Goal: Check status: Check status

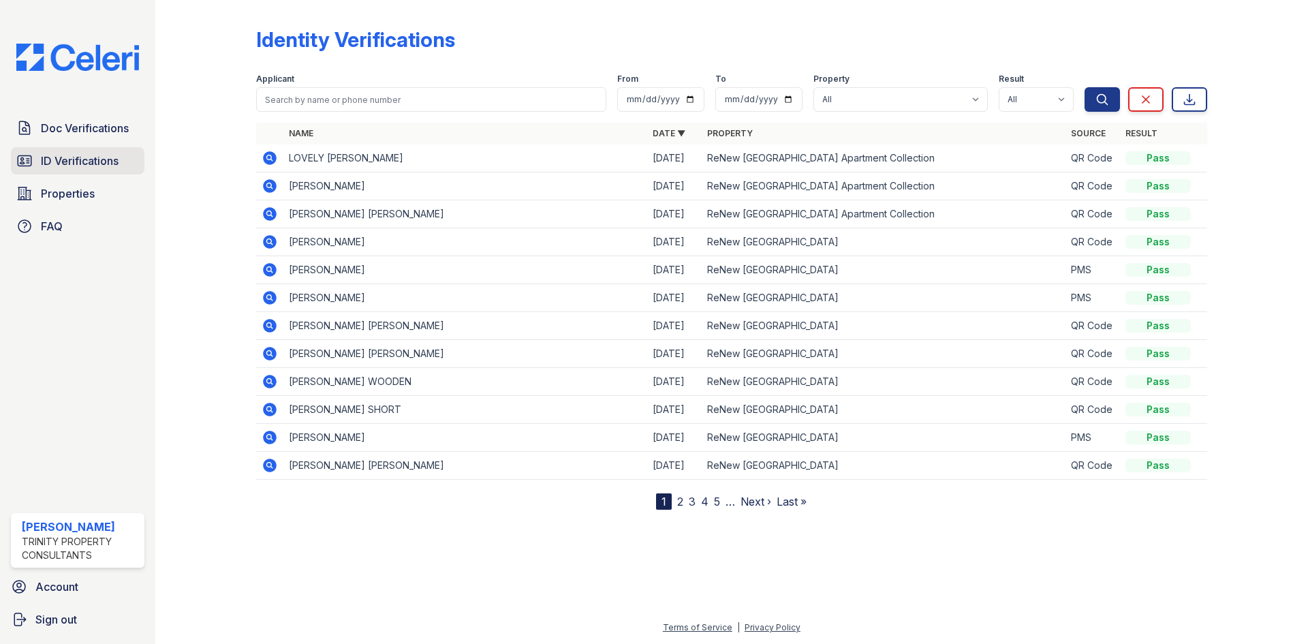
click at [84, 160] on span "ID Verifications" at bounding box center [80, 161] width 78 height 16
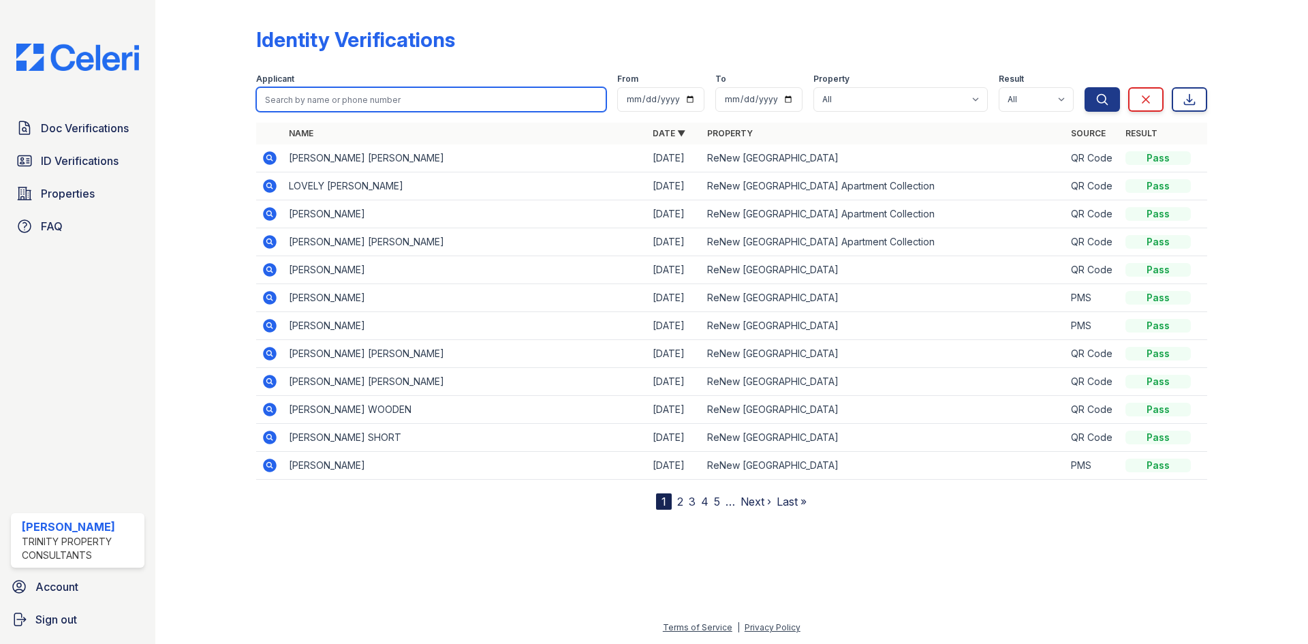
click at [391, 101] on input "search" at bounding box center [431, 99] width 350 height 25
type input "[PERSON_NAME]"
click at [1085, 87] on button "Search" at bounding box center [1102, 99] width 35 height 25
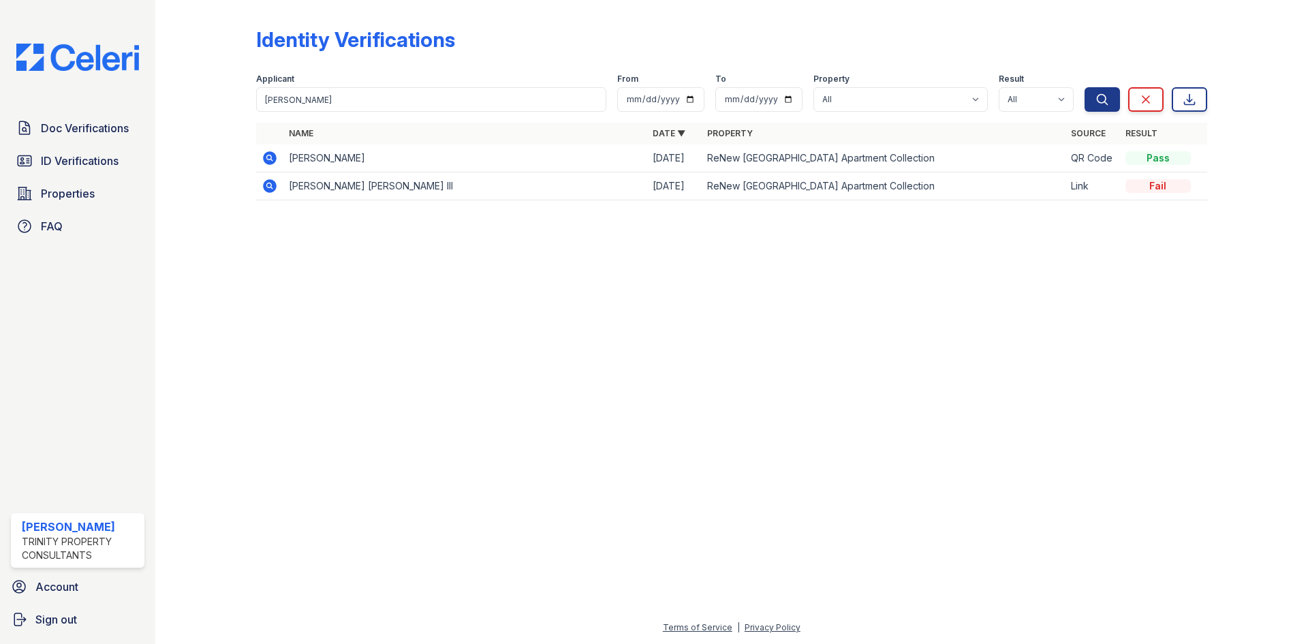
click at [275, 155] on icon at bounding box center [270, 158] width 14 height 14
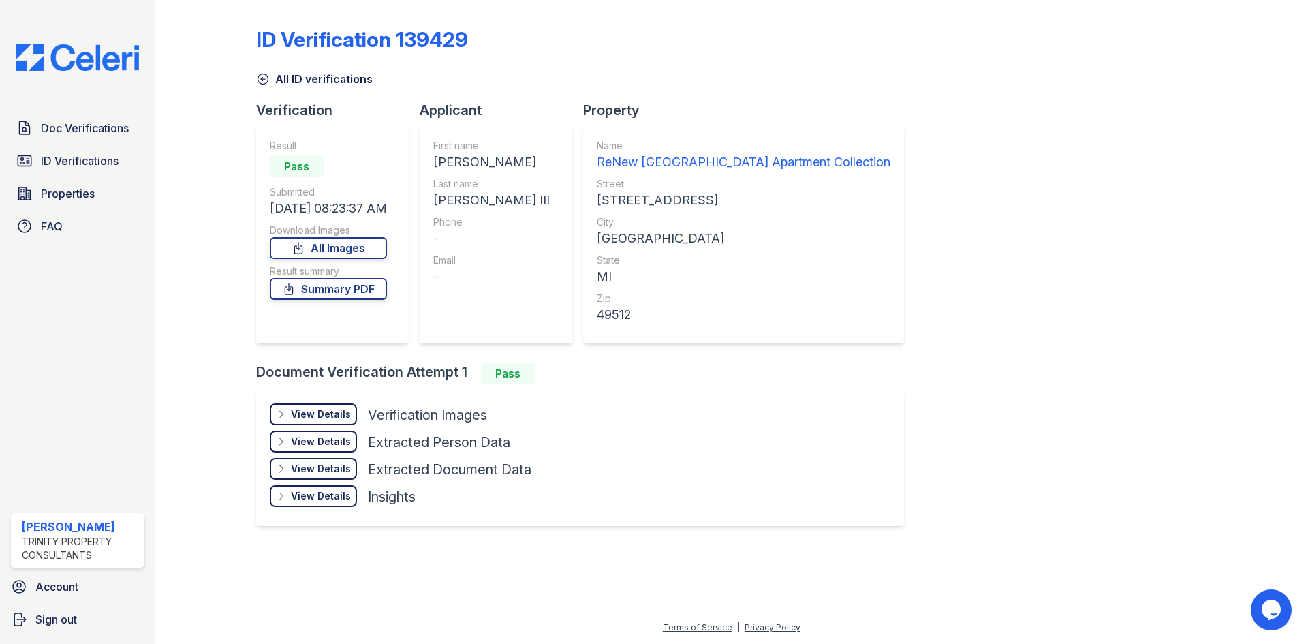
click at [261, 78] on icon at bounding box center [263, 79] width 14 height 14
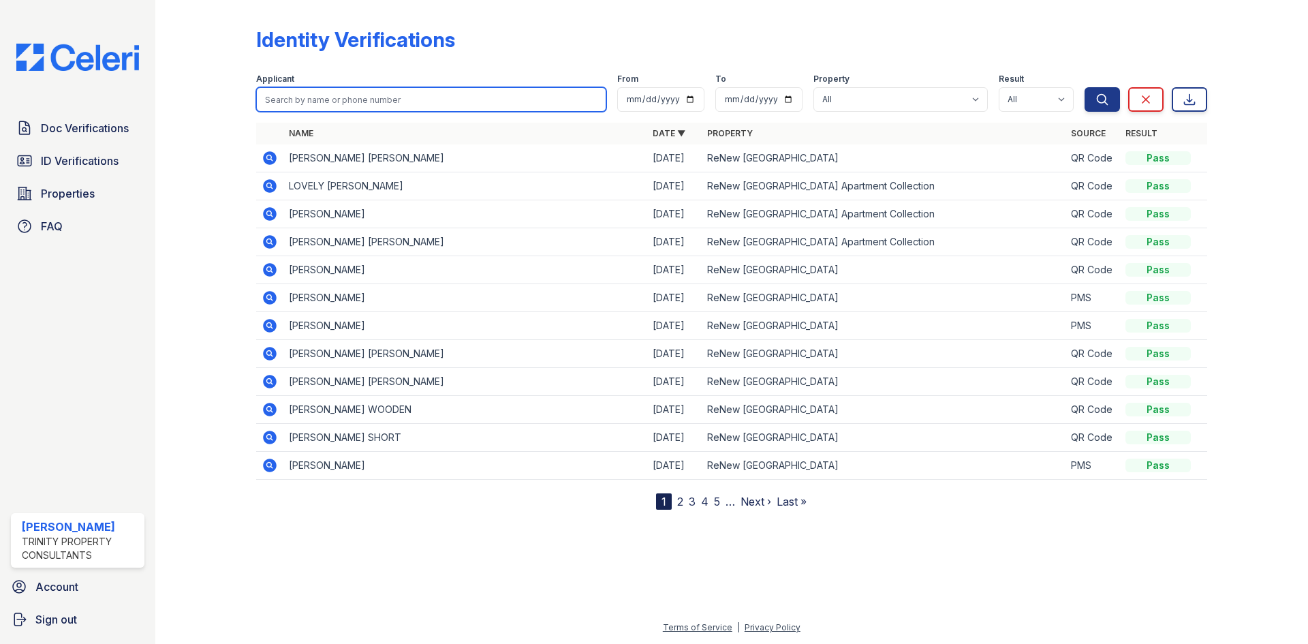
click at [307, 99] on input "search" at bounding box center [431, 99] width 350 height 25
type input "[PERSON_NAME]"
click at [1085, 87] on button "Search" at bounding box center [1102, 99] width 35 height 25
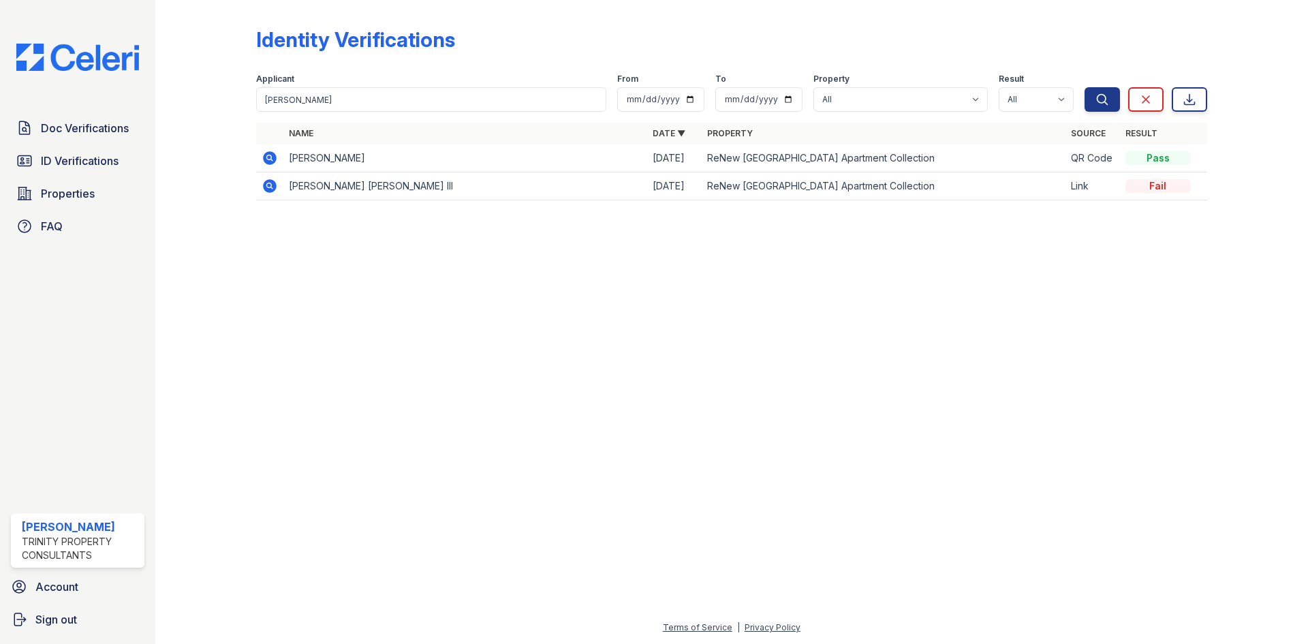
click at [268, 155] on icon at bounding box center [270, 158] width 16 height 16
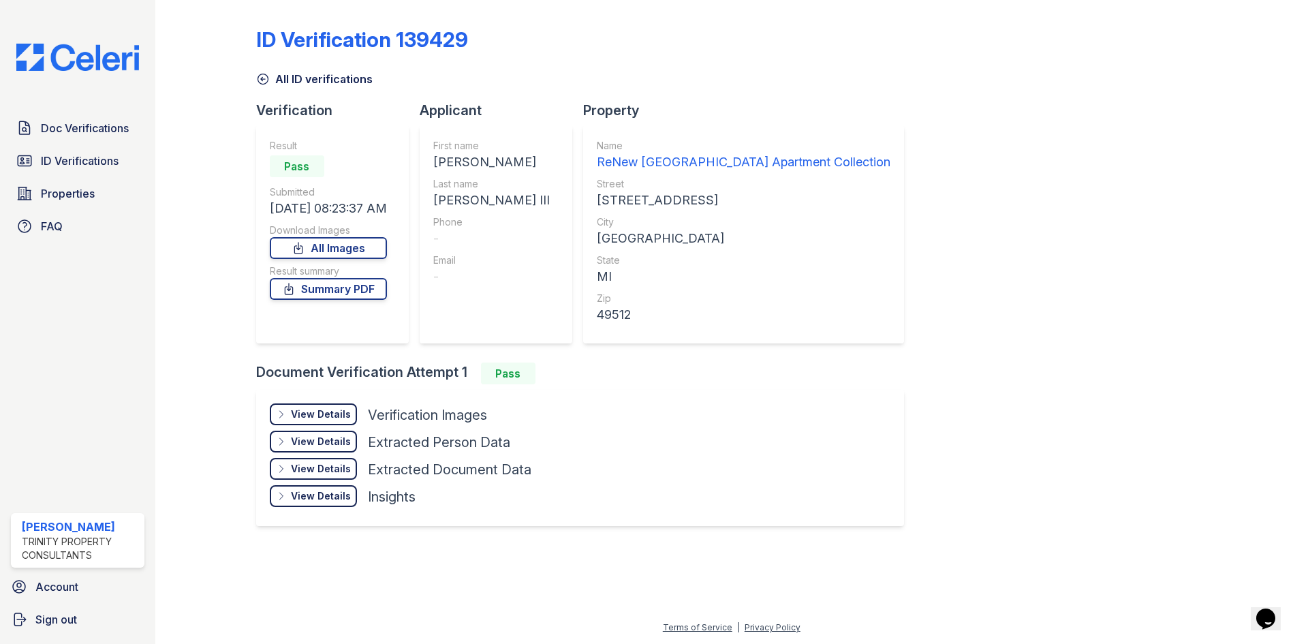
click at [332, 405] on div "View Details Details" at bounding box center [313, 414] width 87 height 22
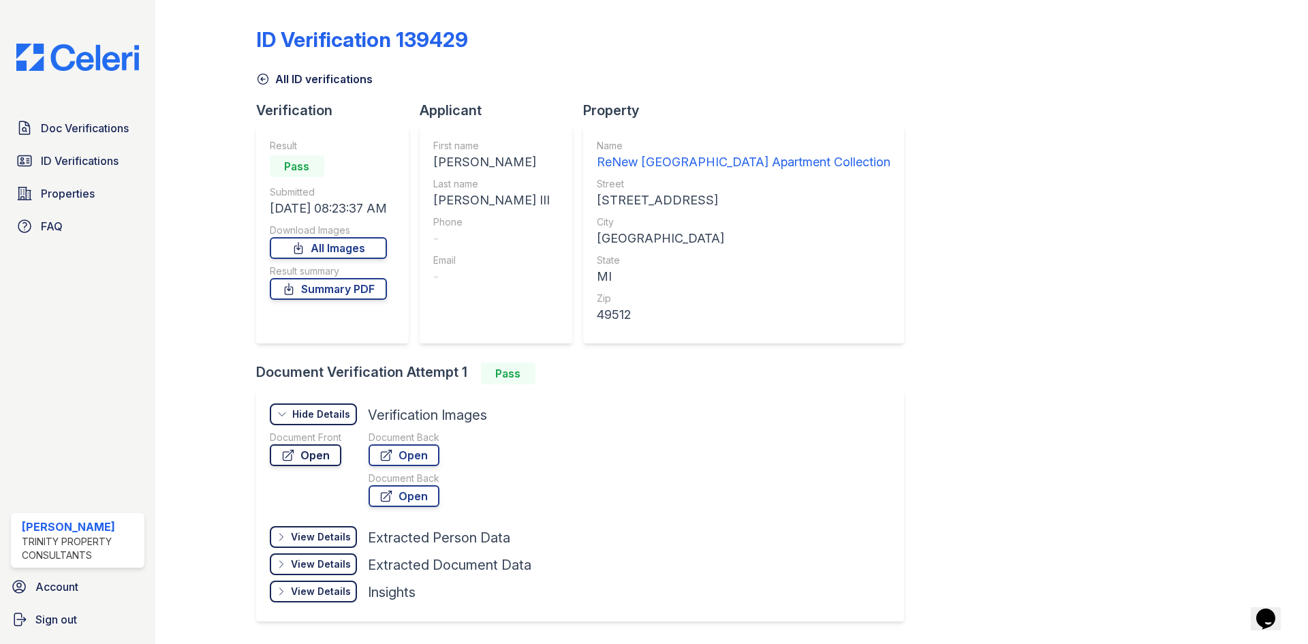
click at [330, 452] on link "Open" at bounding box center [306, 455] width 72 height 22
